Goal: Transaction & Acquisition: Purchase product/service

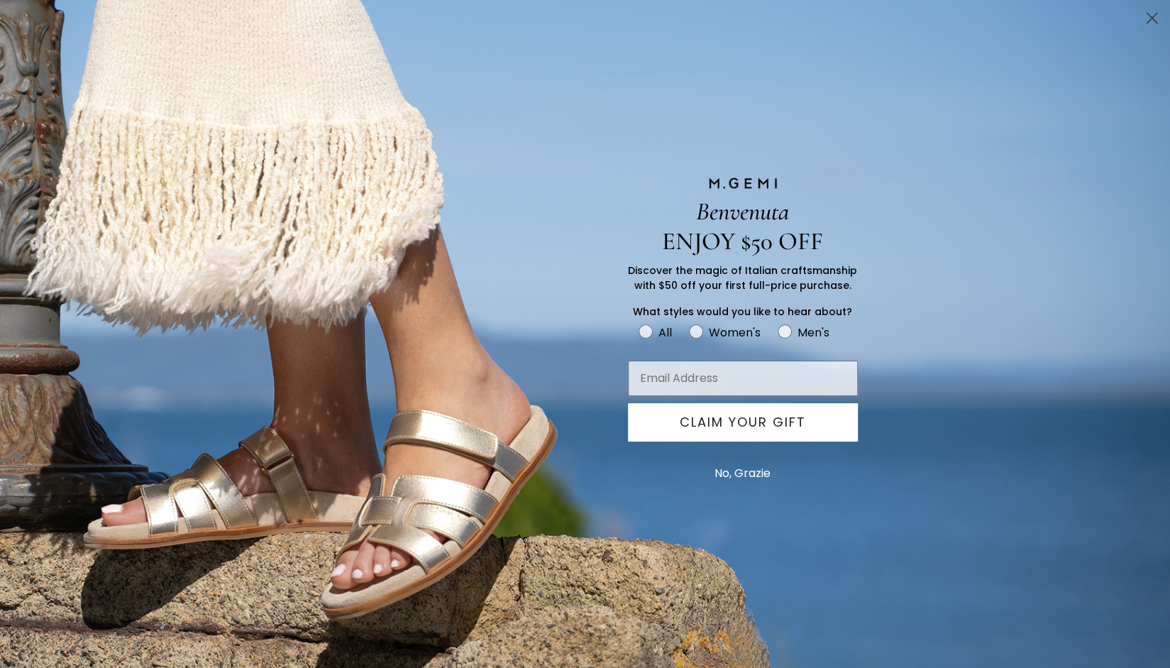
click at [1150, 17] on circle "Close dialog" at bounding box center [1152, 17] width 23 height 23
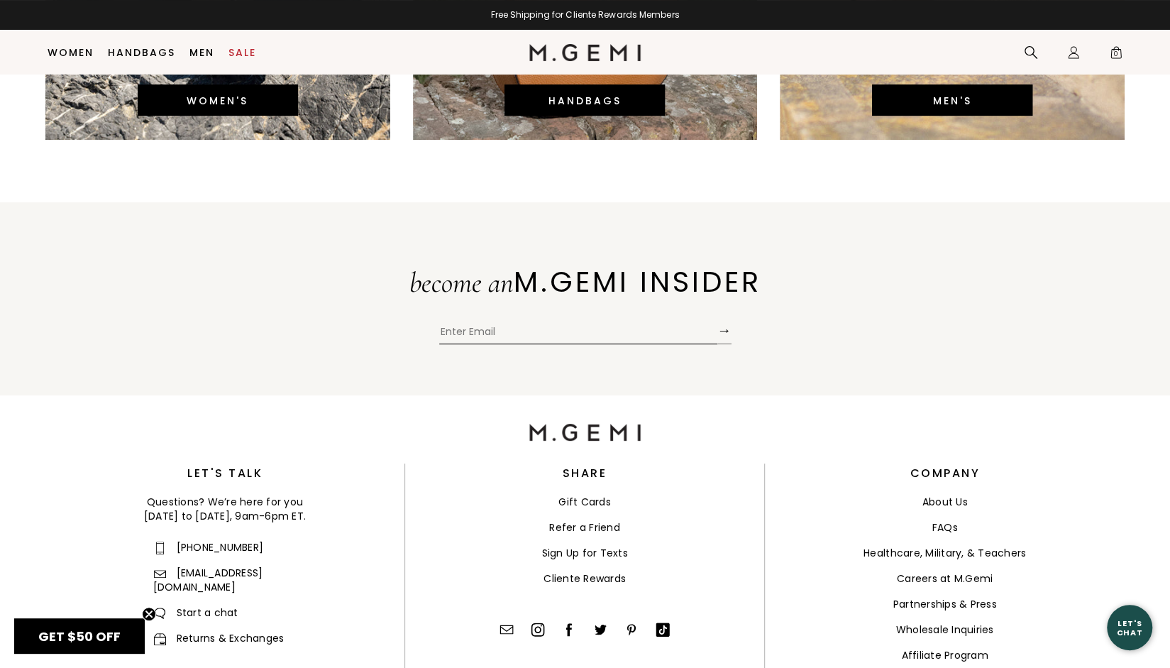
scroll to position [3653, 0]
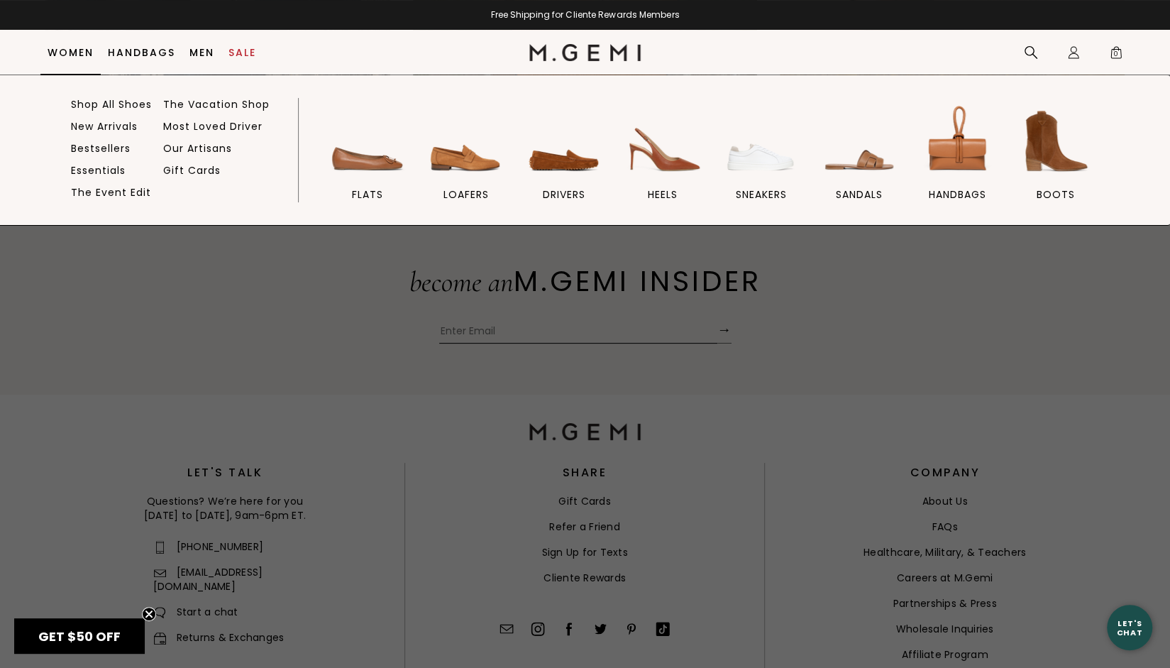
click at [70, 50] on link "Women" at bounding box center [71, 52] width 46 height 11
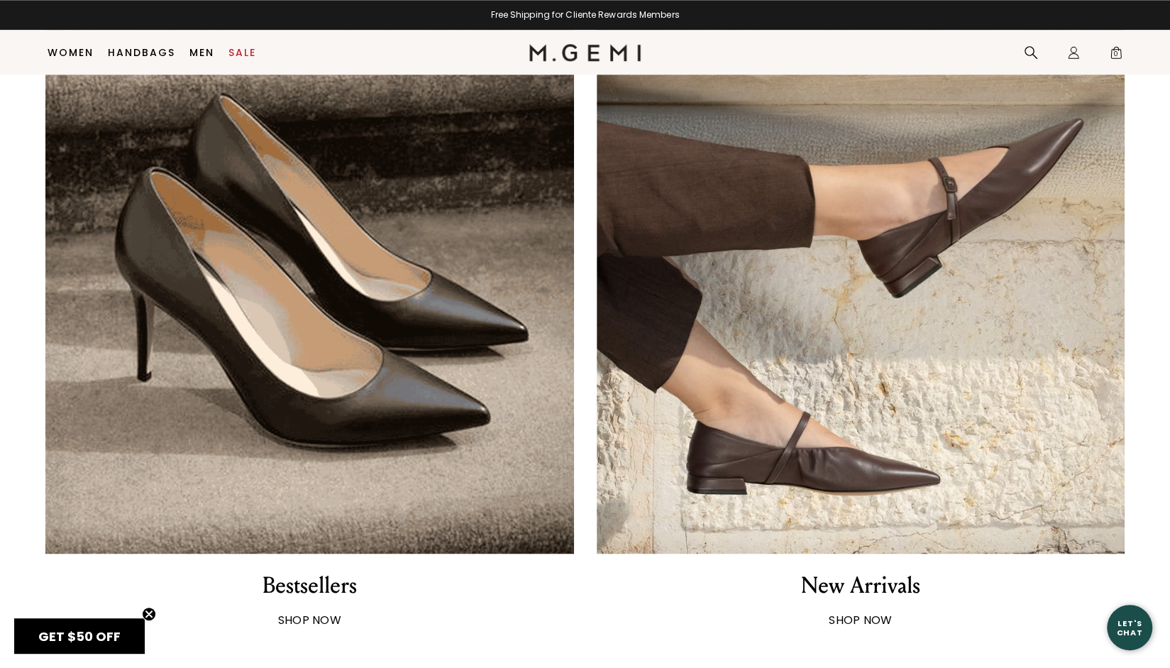
scroll to position [1082, 0]
click at [841, 422] on img at bounding box center [861, 290] width 529 height 529
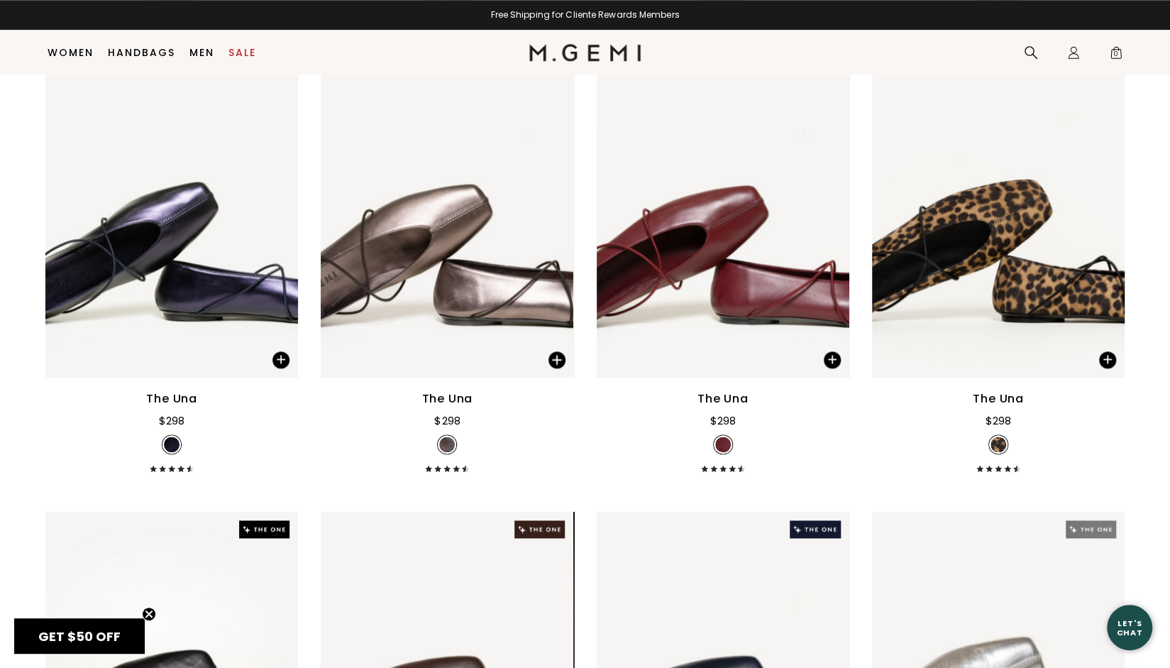
scroll to position [4436, 0]
click at [716, 253] on img at bounding box center [723, 208] width 253 height 337
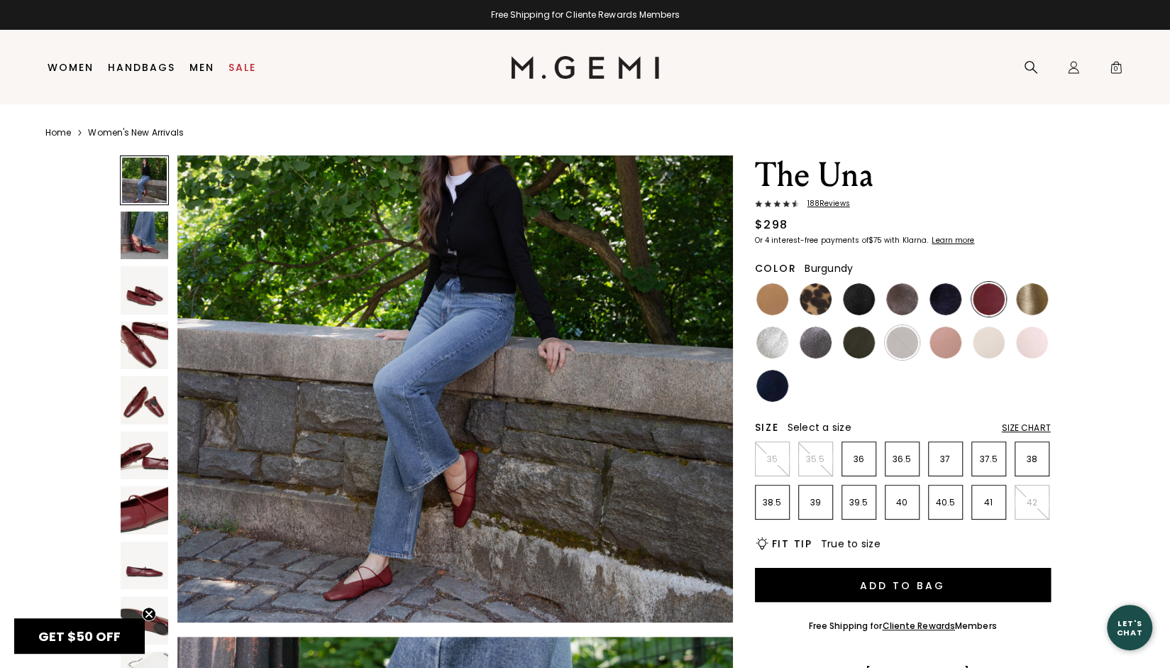
click at [762, 207] on icon at bounding box center [758, 203] width 7 height 7
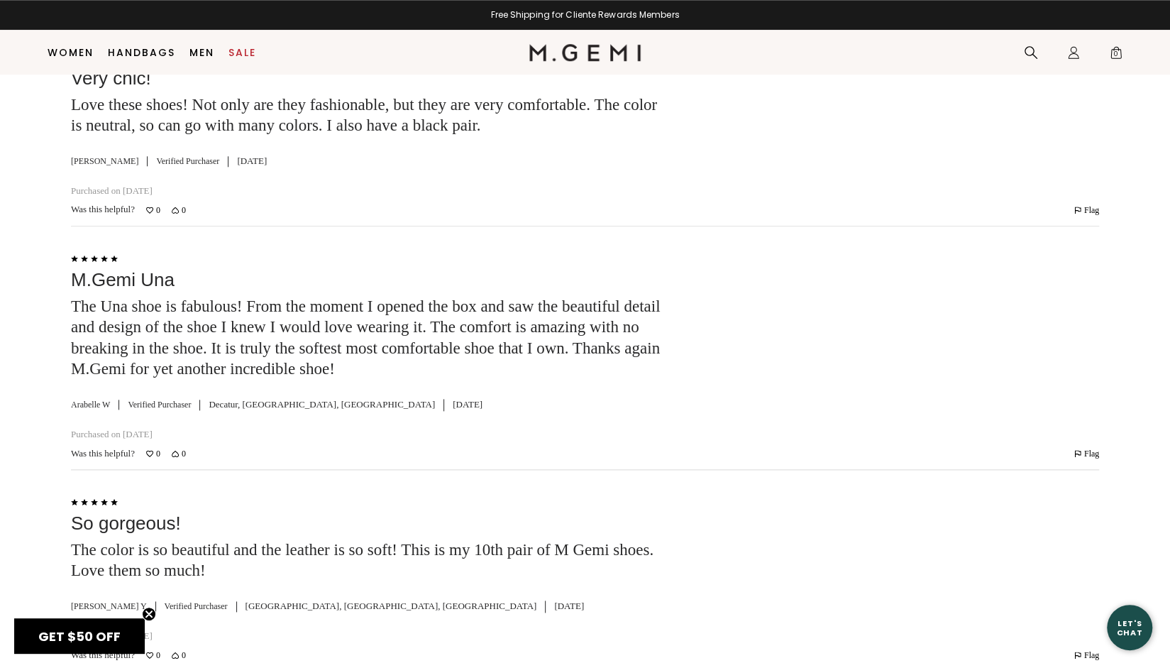
scroll to position [4357, 0]
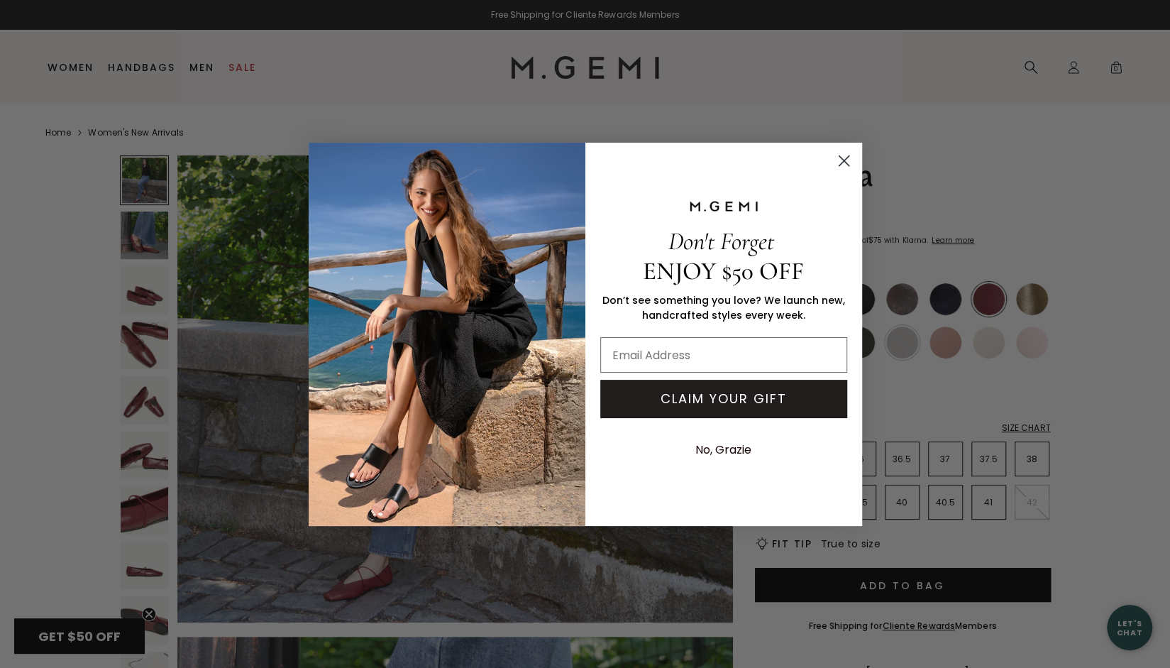
click at [845, 158] on circle "Close dialog" at bounding box center [843, 159] width 23 height 23
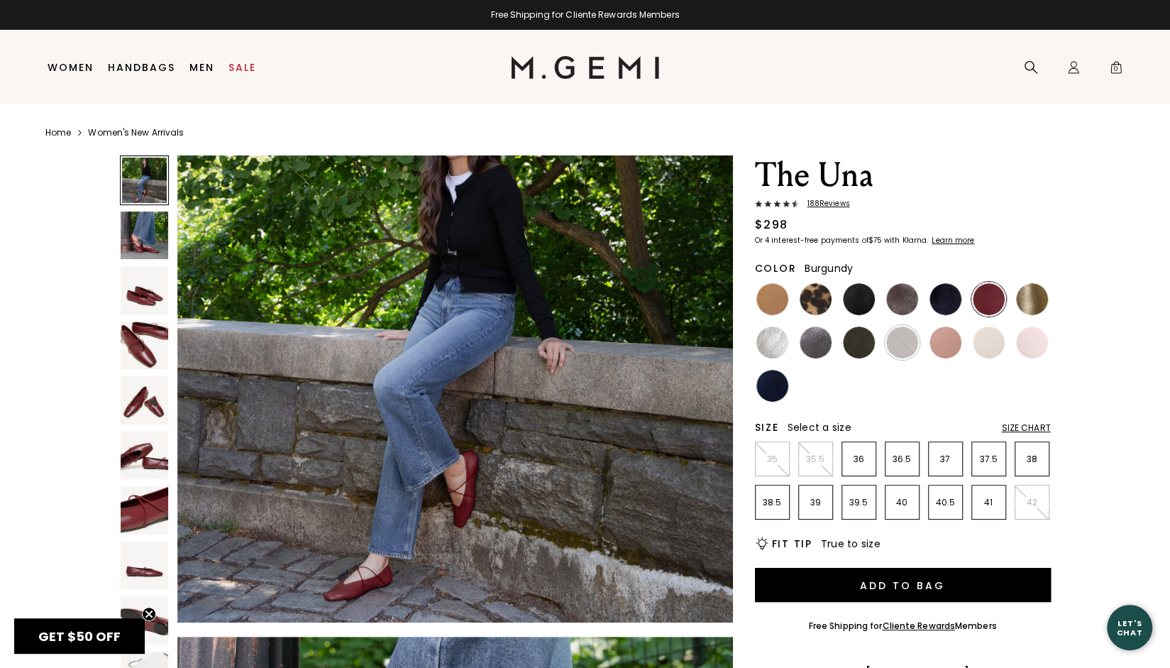
click at [983, 295] on img at bounding box center [989, 299] width 32 height 32
click at [771, 502] on p "38.5" at bounding box center [772, 502] width 33 height 11
click at [810, 501] on p "39" at bounding box center [815, 502] width 33 height 11
